Goal: Find specific page/section: Find specific page/section

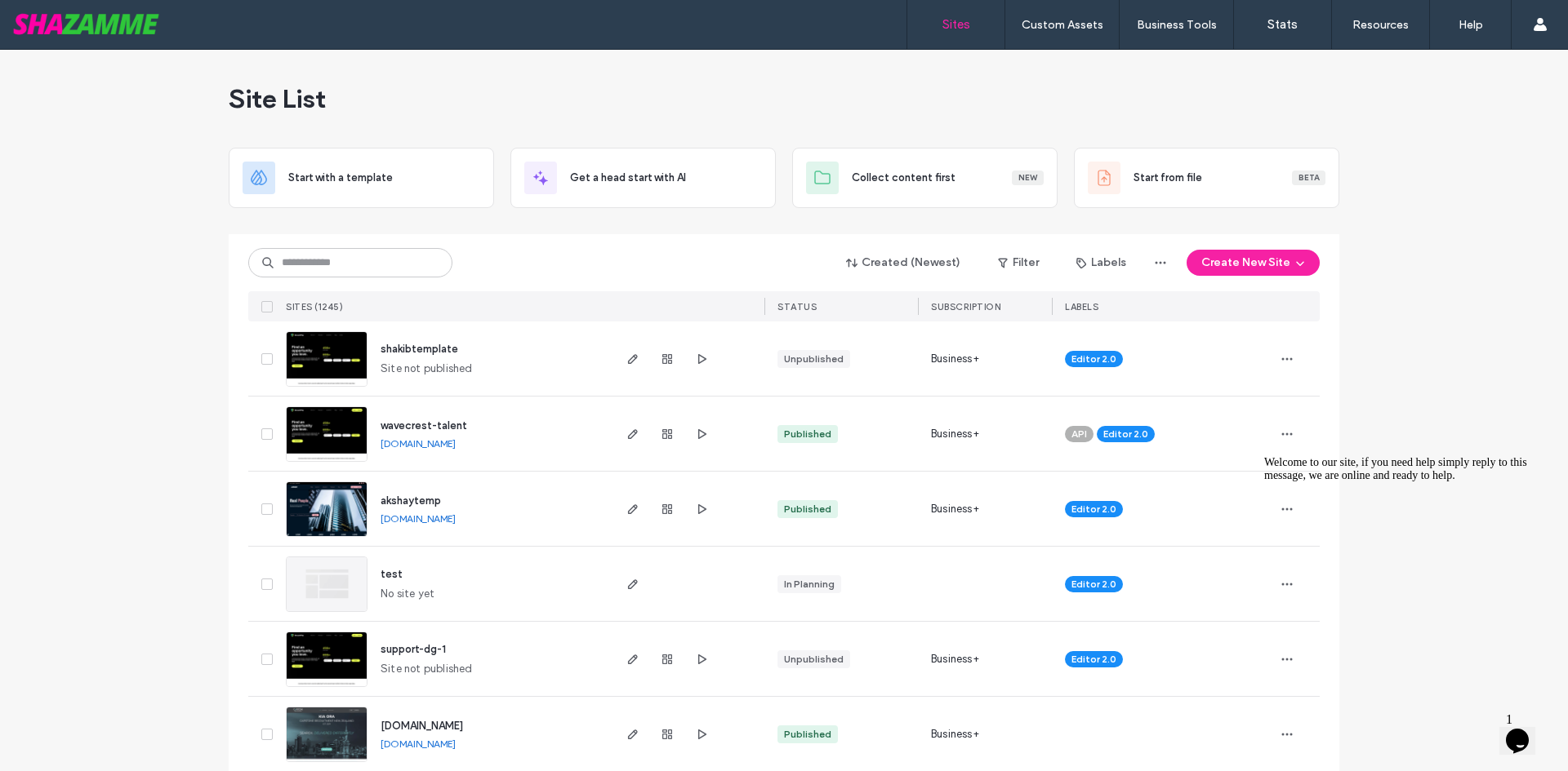
click at [1529, 730] on icon "Chat widget" at bounding box center [1517, 740] width 23 height 24
click at [1524, 734] on icon "Close Chat This icon closes the chat window." at bounding box center [1514, 743] width 19 height 19
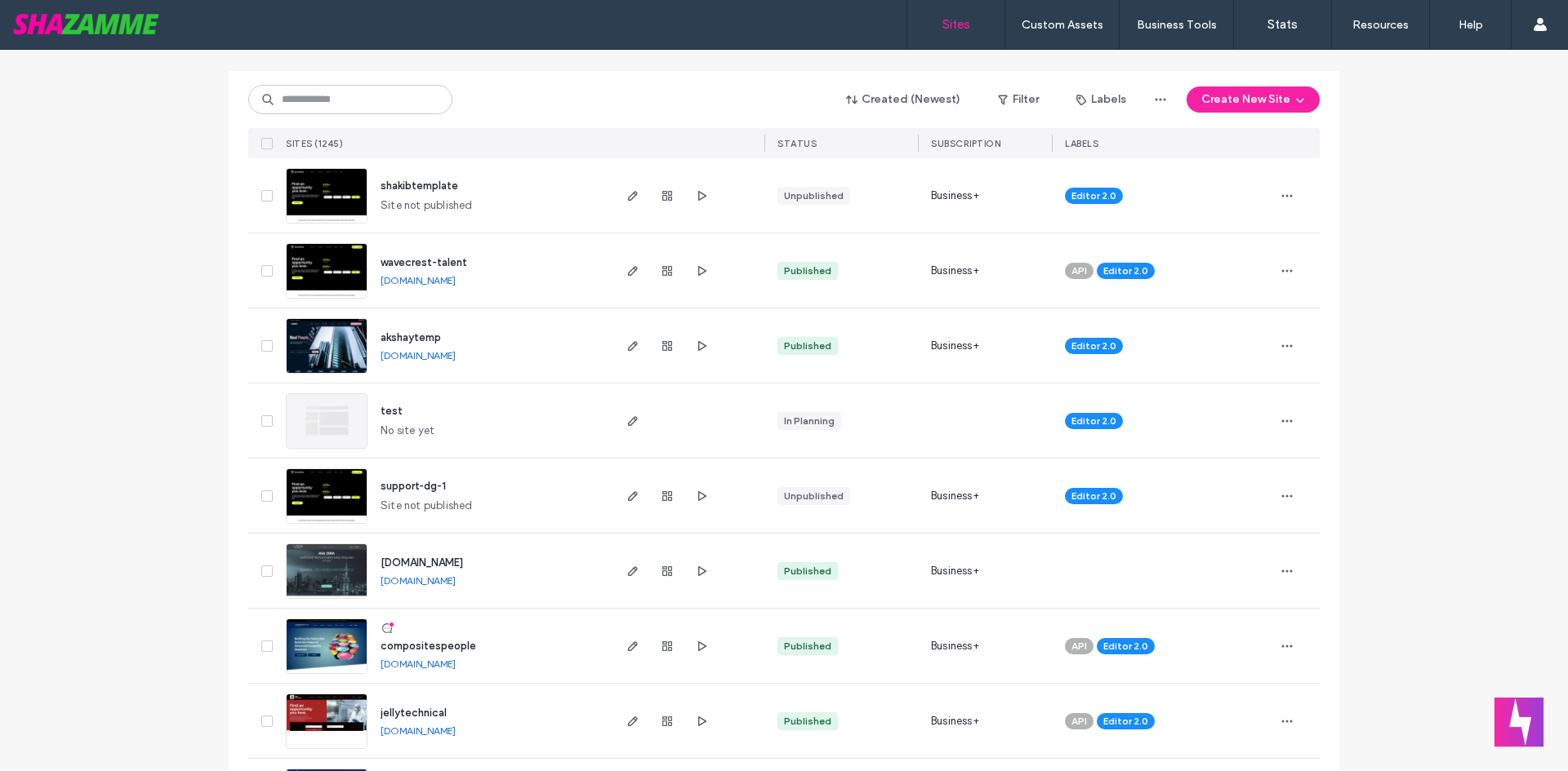
scroll to position [327, 0]
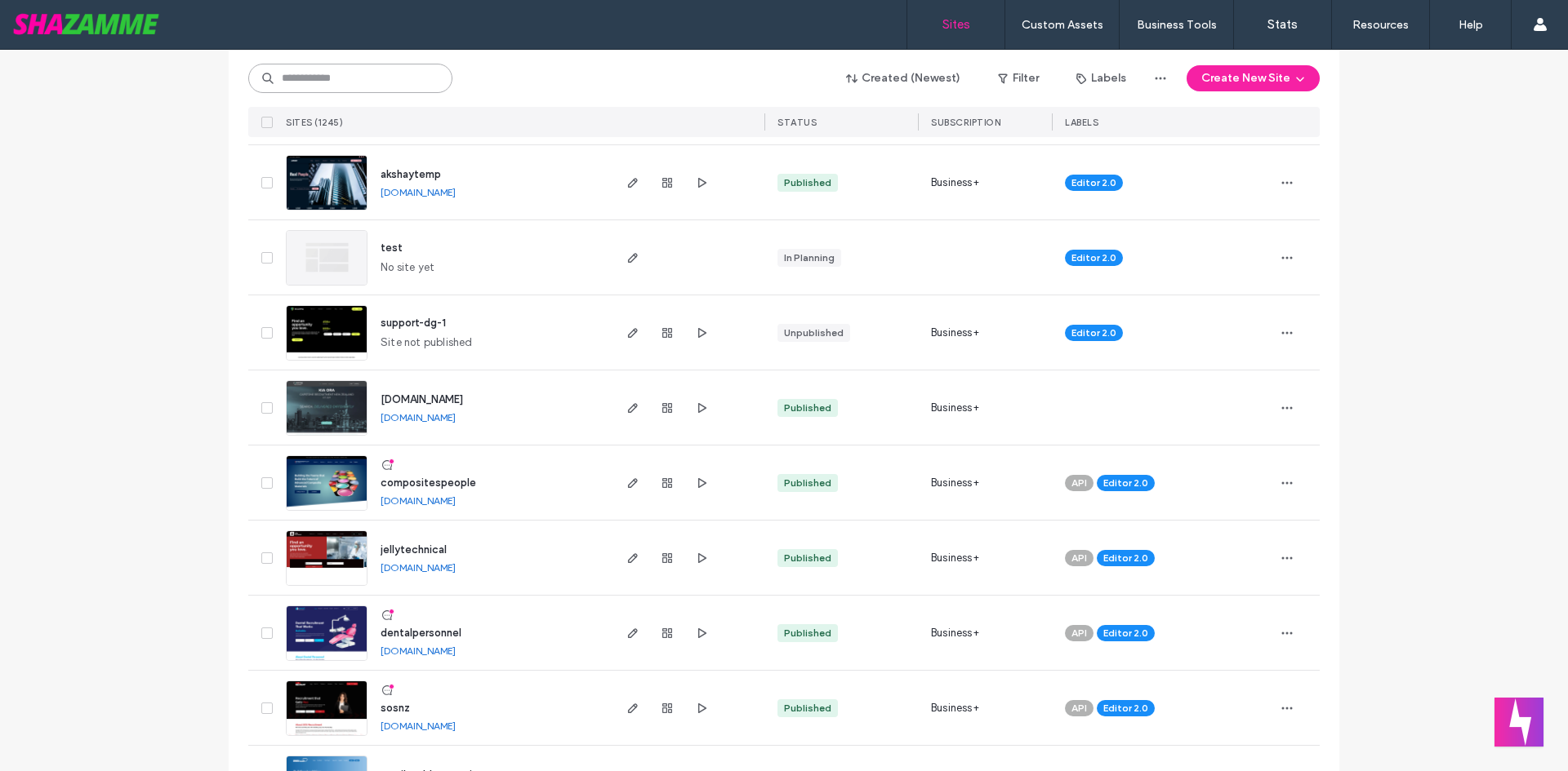
click at [377, 64] on input at bounding box center [350, 78] width 204 height 29
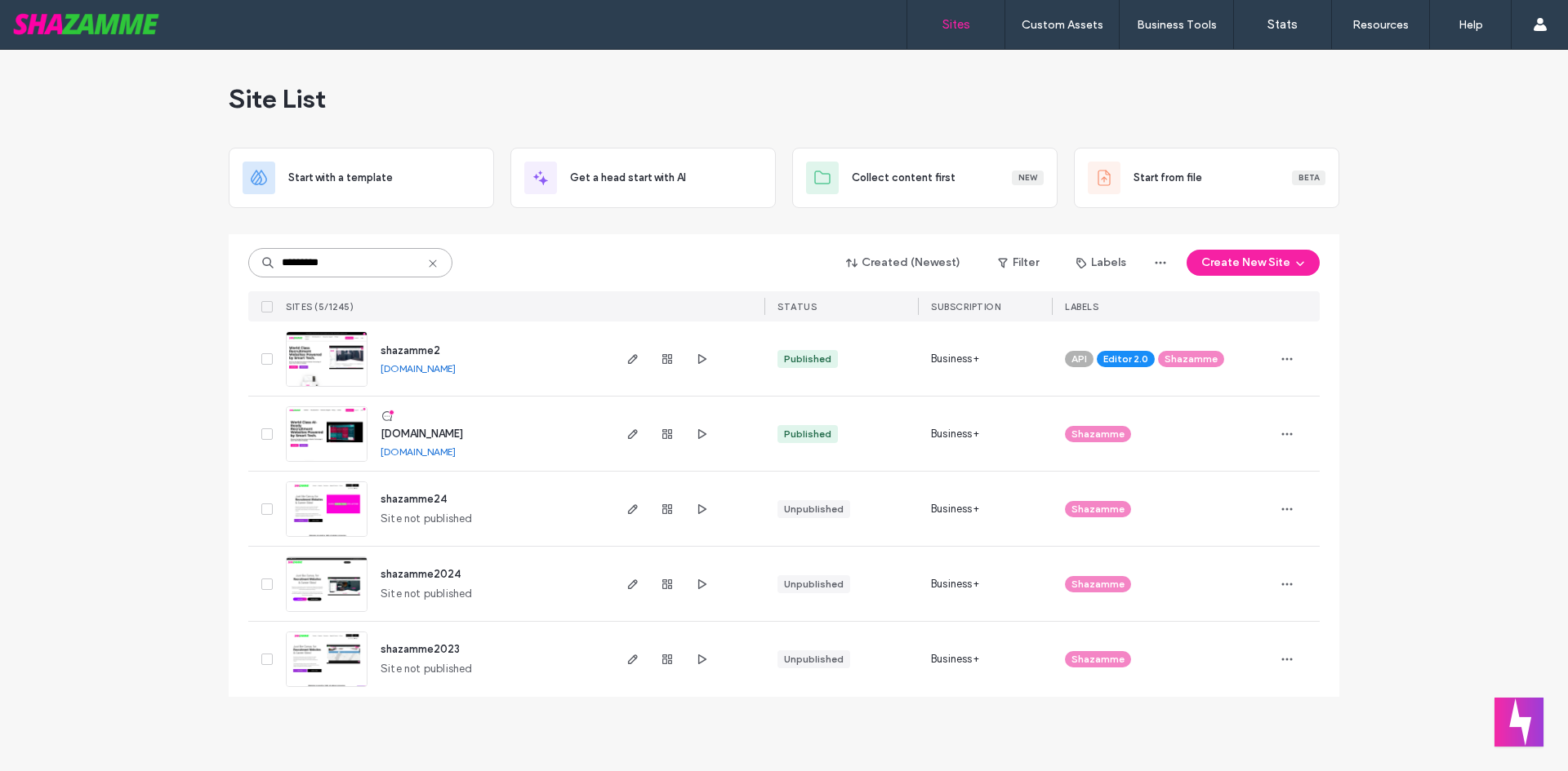
scroll to position [0, 0]
type input "*********"
click at [409, 431] on span "www.shazamme.com" at bounding box center [421, 434] width 83 height 13
click at [415, 340] on div "shazamme2 shazamme2.shazamme.site" at bounding box center [489, 358] width 242 height 74
click at [422, 340] on div "shazamme2 shazamme2.shazamme.site" at bounding box center [489, 358] width 242 height 74
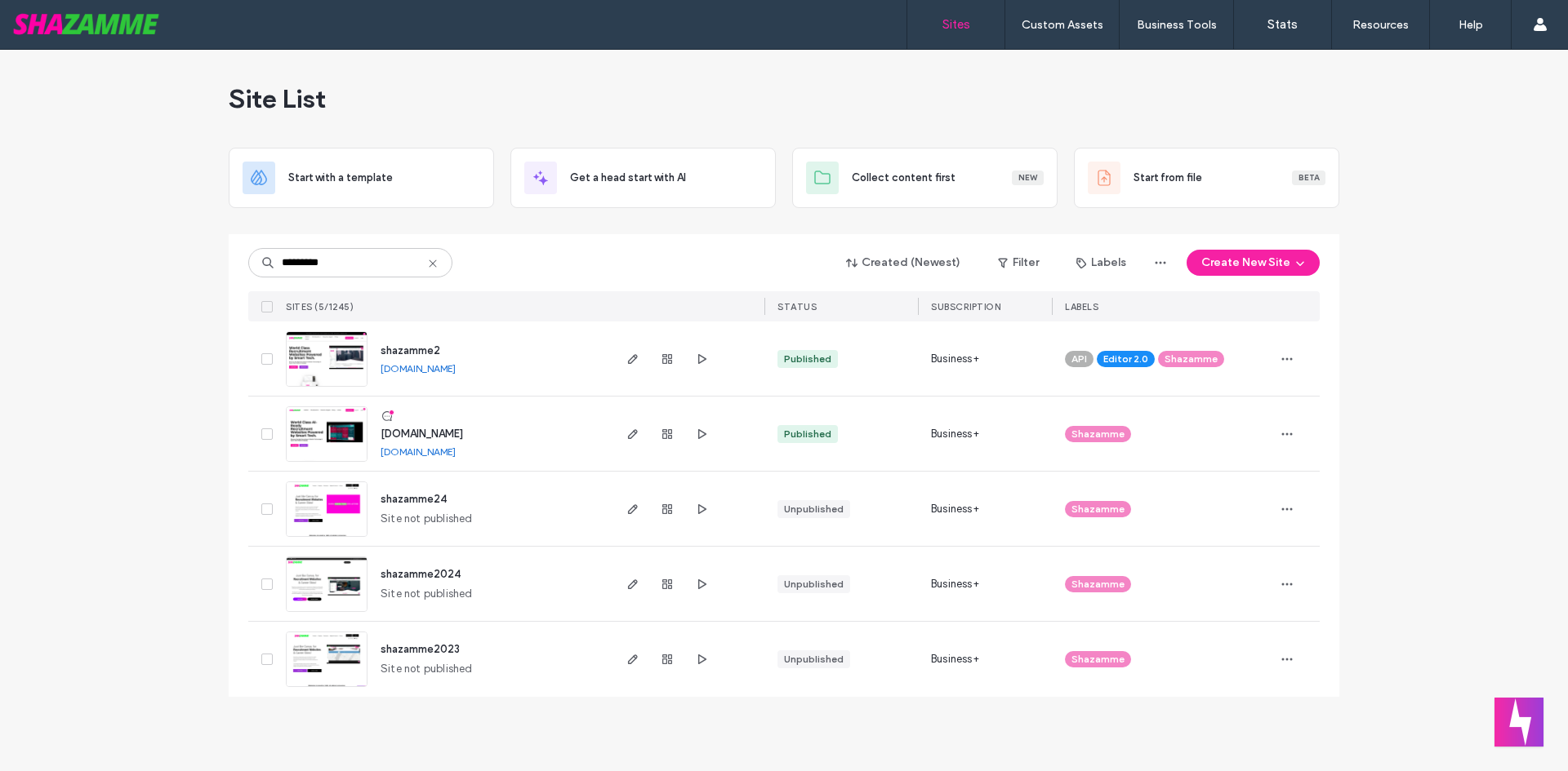
drag, startPoint x: 425, startPoint y: 351, endPoint x: 414, endPoint y: 371, distance: 22.8
click at [426, 351] on span "shazamme2" at bounding box center [410, 350] width 59 height 13
